Goal: Information Seeking & Learning: Learn about a topic

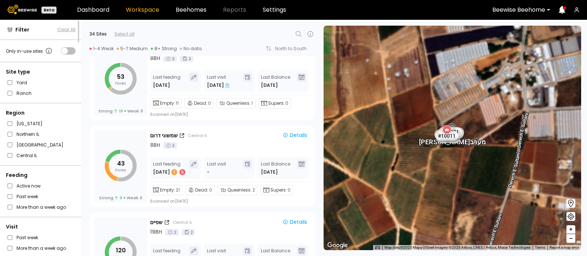
scroll to position [2369, 0]
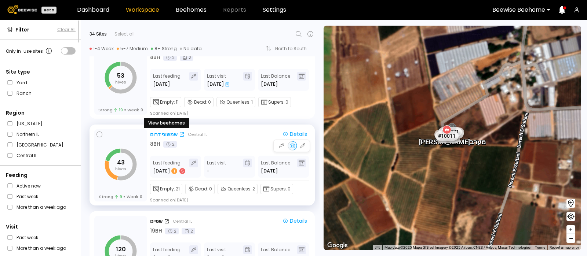
click at [165, 133] on div "שמשוני דרום" at bounding box center [163, 135] width 27 height 8
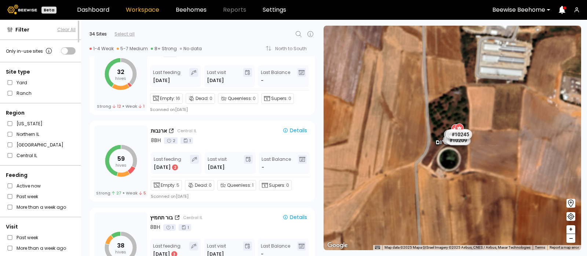
scroll to position [634, 0]
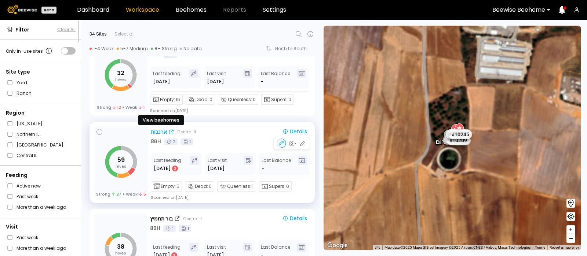
click at [156, 129] on div "ארנבות" at bounding box center [159, 132] width 16 height 8
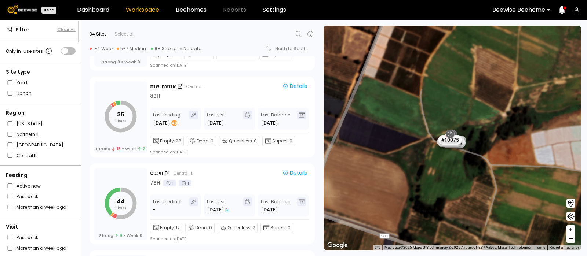
scroll to position [1635, 0]
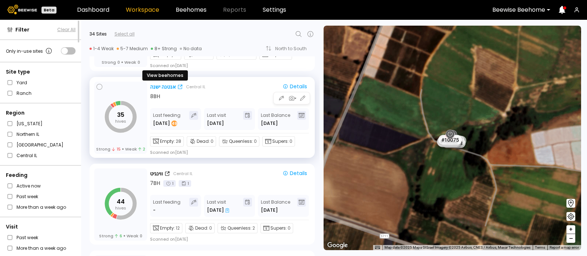
click at [161, 84] on div "אנטנה ישנה" at bounding box center [163, 87] width 26 height 8
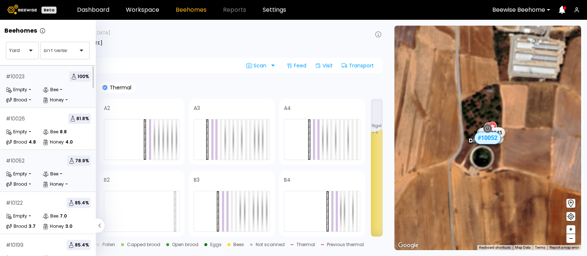
click at [36, 80] on div "# 10023 100 %" at bounding box center [48, 76] width 85 height 10
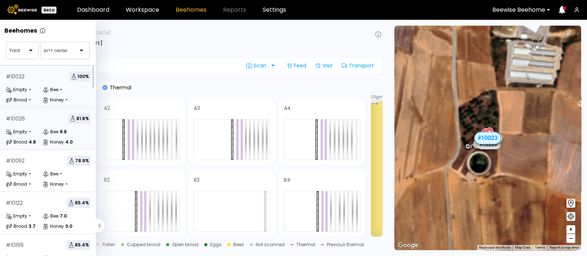
click at [30, 124] on div "# 10026 81.8 %" at bounding box center [48, 119] width 85 height 10
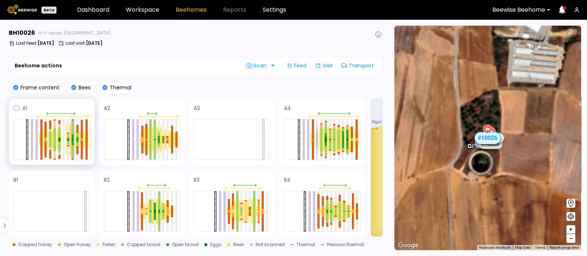
click at [73, 124] on div at bounding box center [72, 127] width 2 height 13
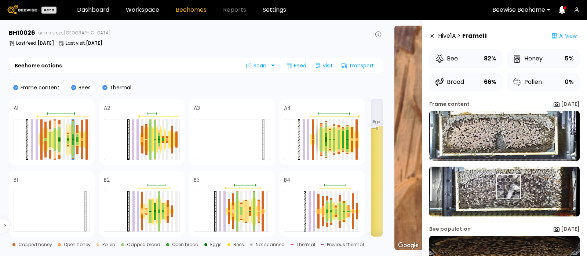
click at [508, 187] on img at bounding box center [504, 192] width 150 height 50
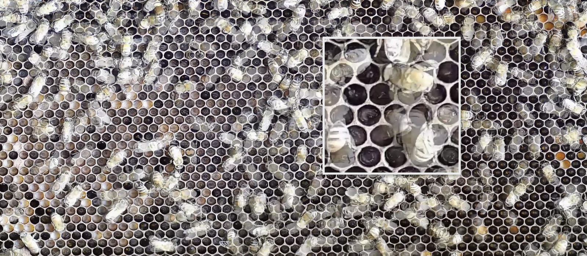
click at [349, 107] on img at bounding box center [293, 121] width 406 height 161
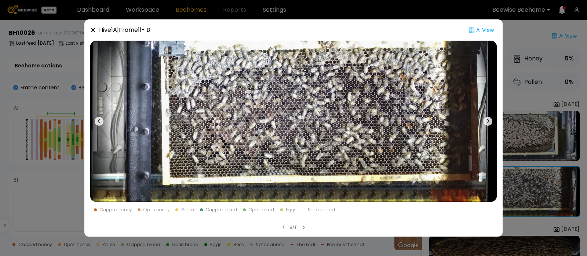
click at [94, 27] on icon at bounding box center [93, 30] width 6 height 6
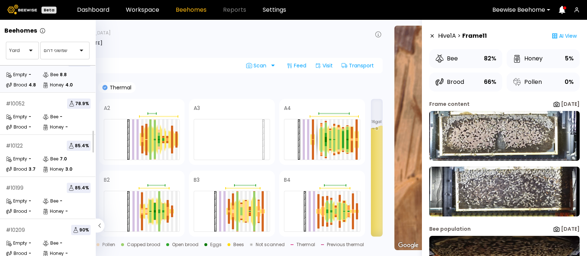
scroll to position [58, 0]
click at [31, 107] on div "# 10052 78.9 %" at bounding box center [48, 103] width 85 height 10
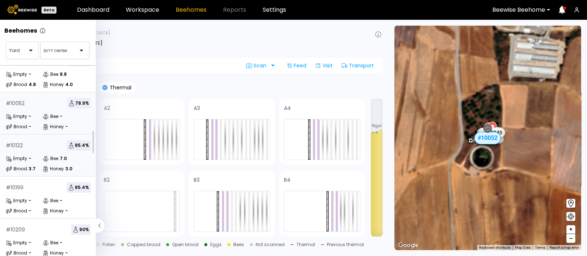
click at [23, 153] on div "# 10122 85.4 % Empty - Bee 7.0 Brood 3.7 Honey 3.0" at bounding box center [48, 156] width 96 height 42
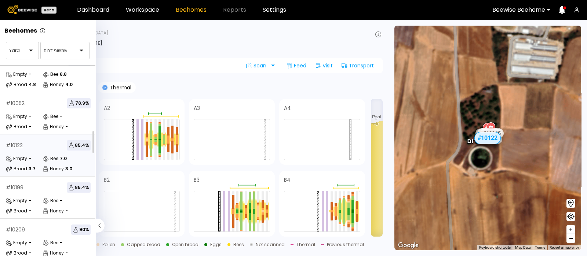
click at [101, 227] on icon at bounding box center [99, 226] width 9 height 14
click at [98, 227] on icon at bounding box center [99, 226] width 9 height 14
click at [60, 195] on div "# 10199 85.4 % Empty - Bee - Brood - Honey -" at bounding box center [48, 198] width 96 height 42
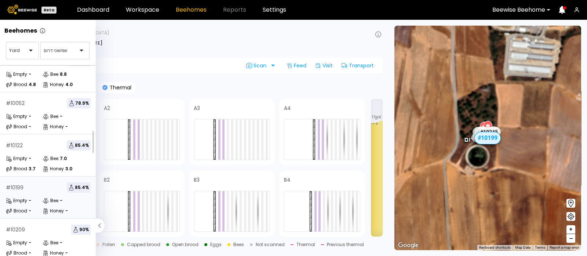
click at [60, 152] on div "# 10122 85.4 % Empty - Bee 7.0 Brood 3.7 Honey 3.0" at bounding box center [48, 156] width 96 height 42
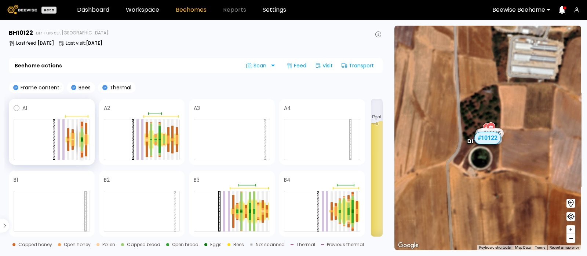
click at [81, 132] on div at bounding box center [82, 133] width 2 height 10
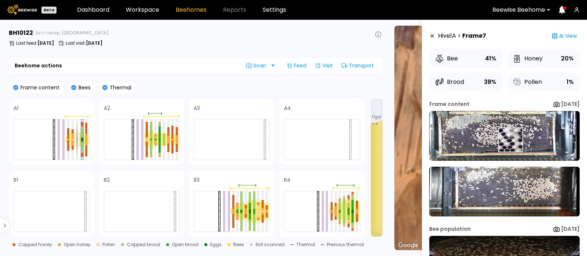
click at [510, 140] on img at bounding box center [504, 136] width 150 height 50
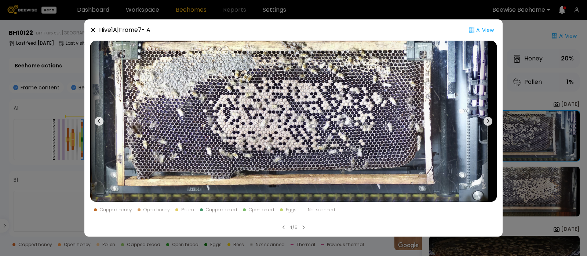
click at [93, 29] on icon at bounding box center [93, 30] width 4 height 4
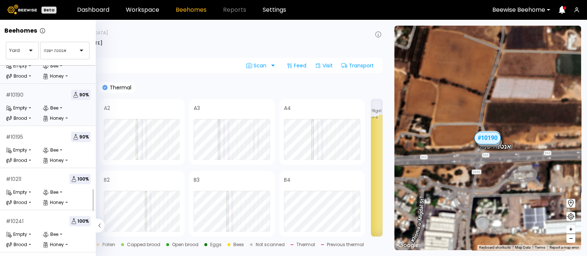
scroll to position [110, 0]
click at [22, 188] on div "Empty" at bounding box center [16, 190] width 21 height 7
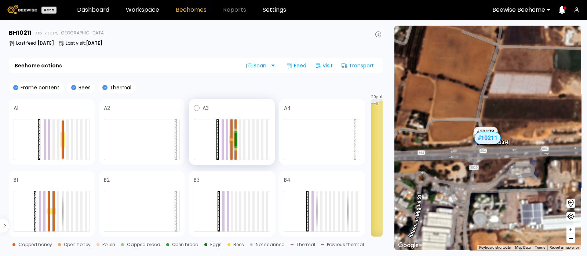
click at [231, 136] on div at bounding box center [231, 129] width 2 height 19
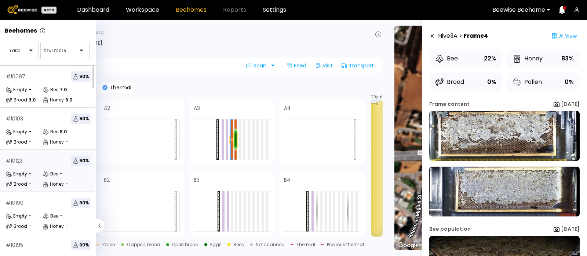
click at [33, 174] on div "Empty -" at bounding box center [24, 173] width 37 height 7
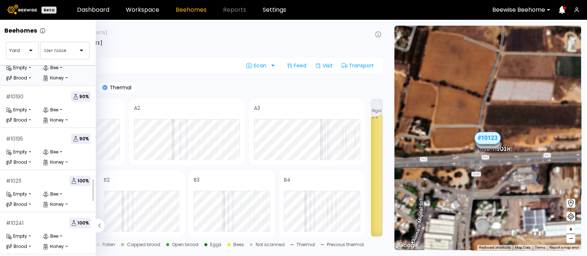
scroll to position [107, 0]
click at [37, 104] on div "# 10190 90 % Empty - Bee - Brood - Honey -" at bounding box center [48, 106] width 96 height 42
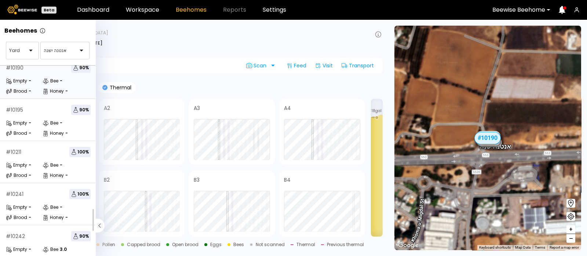
scroll to position [136, 0]
click at [27, 159] on div "# 10211 100 % Empty - Bee - Brood - Honey -" at bounding box center [48, 162] width 96 height 42
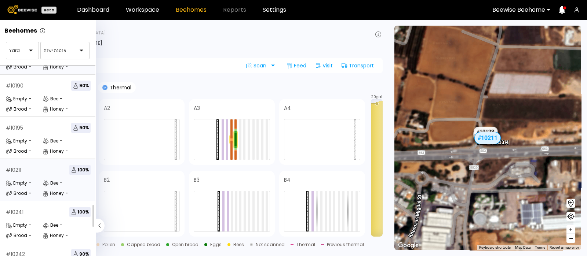
scroll to position [125, 0]
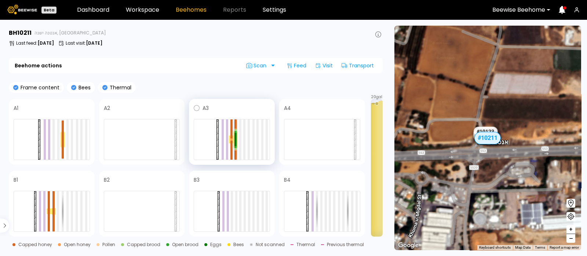
click at [235, 138] on div at bounding box center [235, 140] width 2 height 14
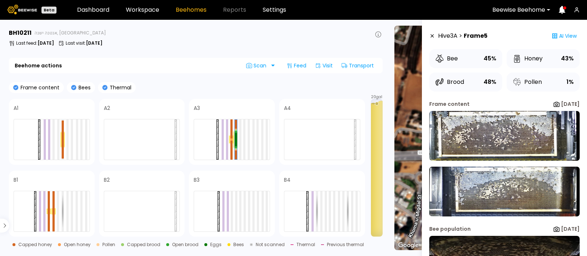
click at [189, 86] on div "Frame content Bees Thermal" at bounding box center [196, 87] width 374 height 11
